Goal: Information Seeking & Learning: Learn about a topic

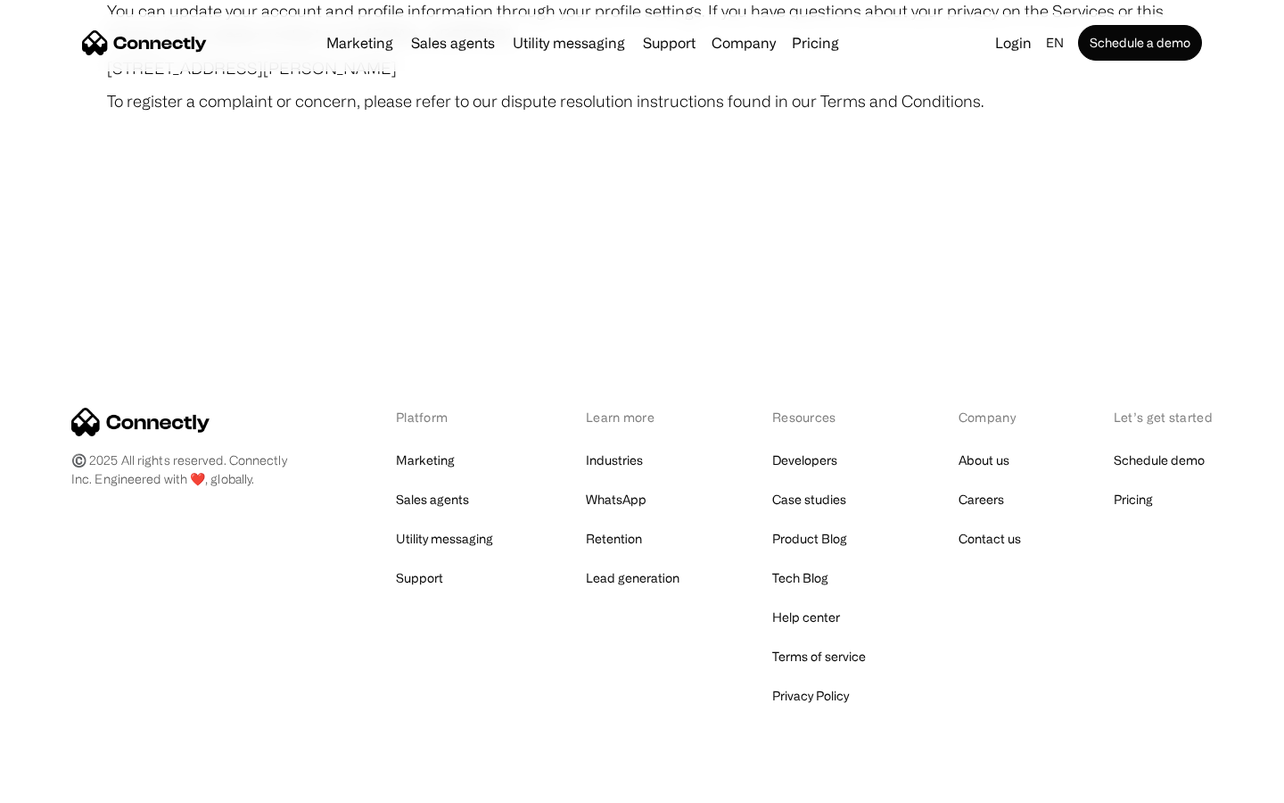
scroll to position [10382, 0]
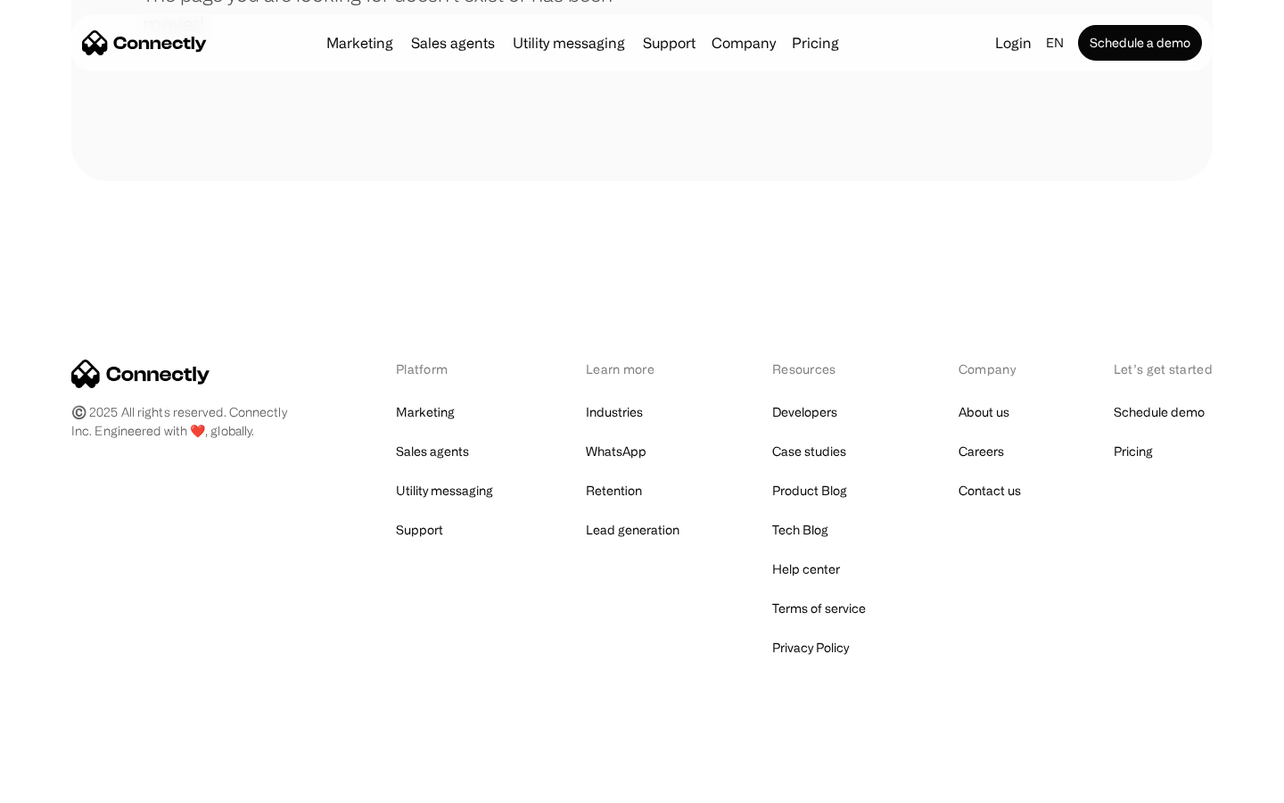
scroll to position [326, 0]
